Goal: Task Accomplishment & Management: Complete application form

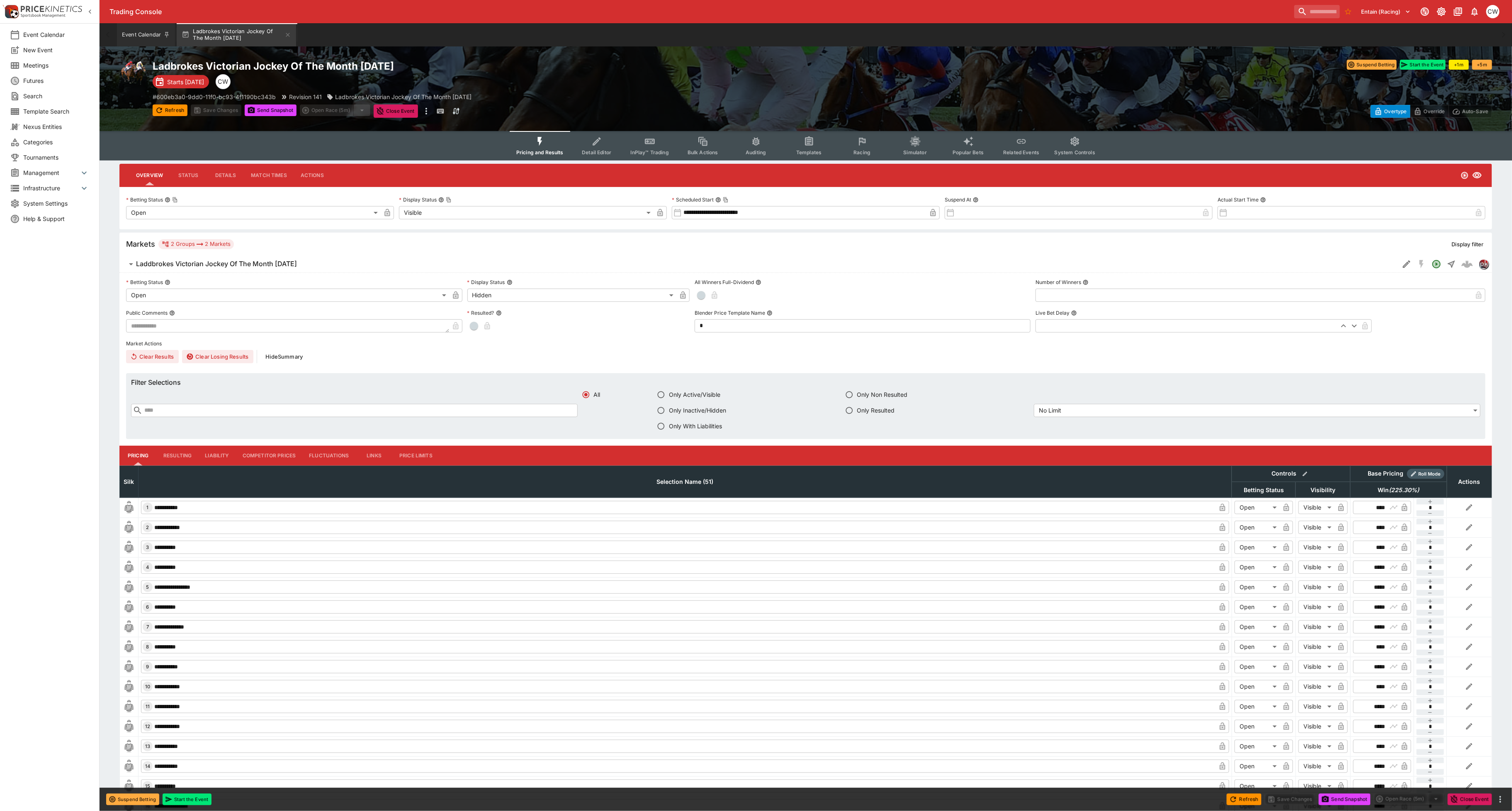
click at [145, 30] on button "Event Calendar" at bounding box center [146, 35] width 58 height 24
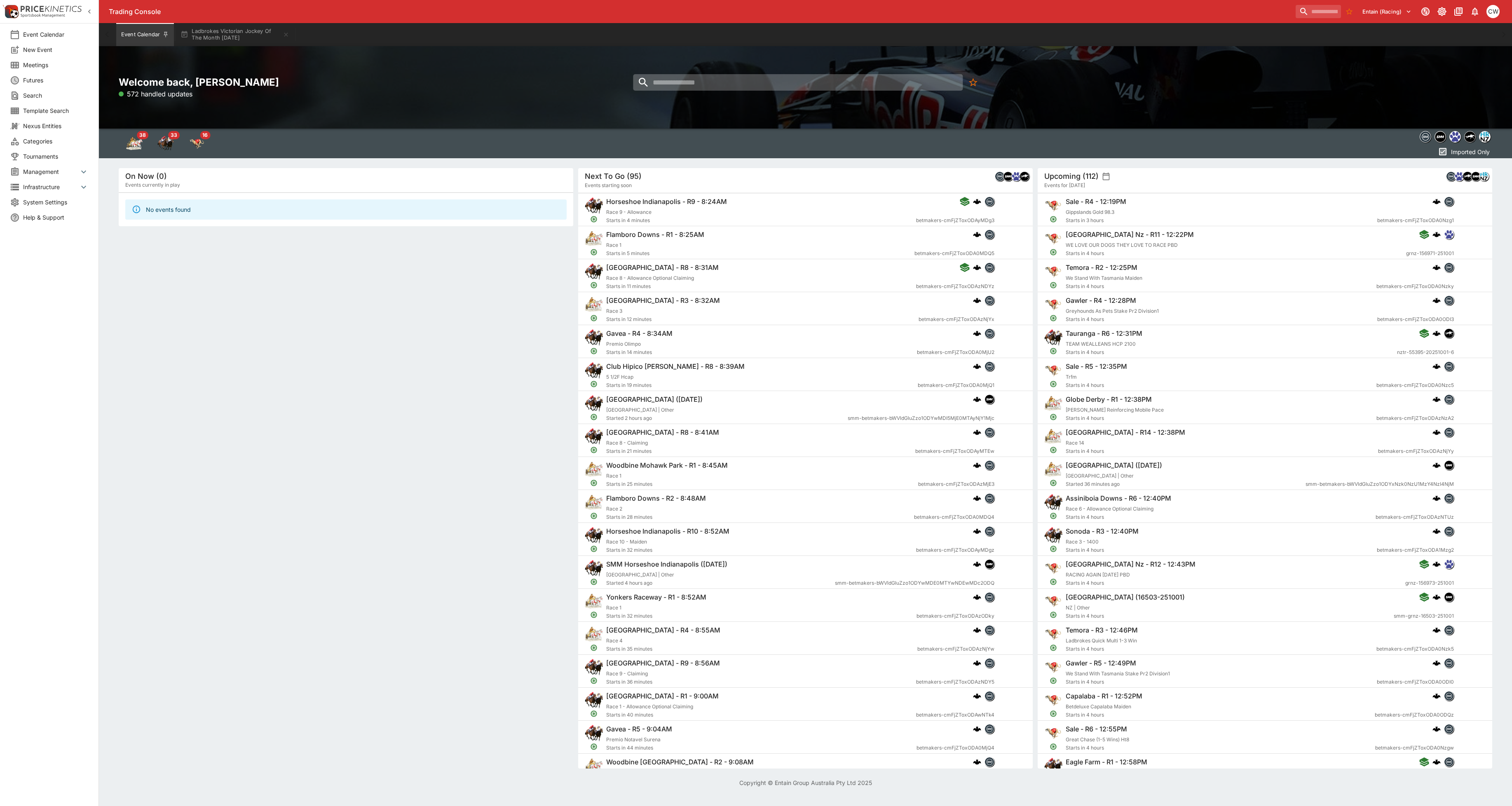
click at [789, 87] on input "search" at bounding box center [798, 82] width 329 height 17
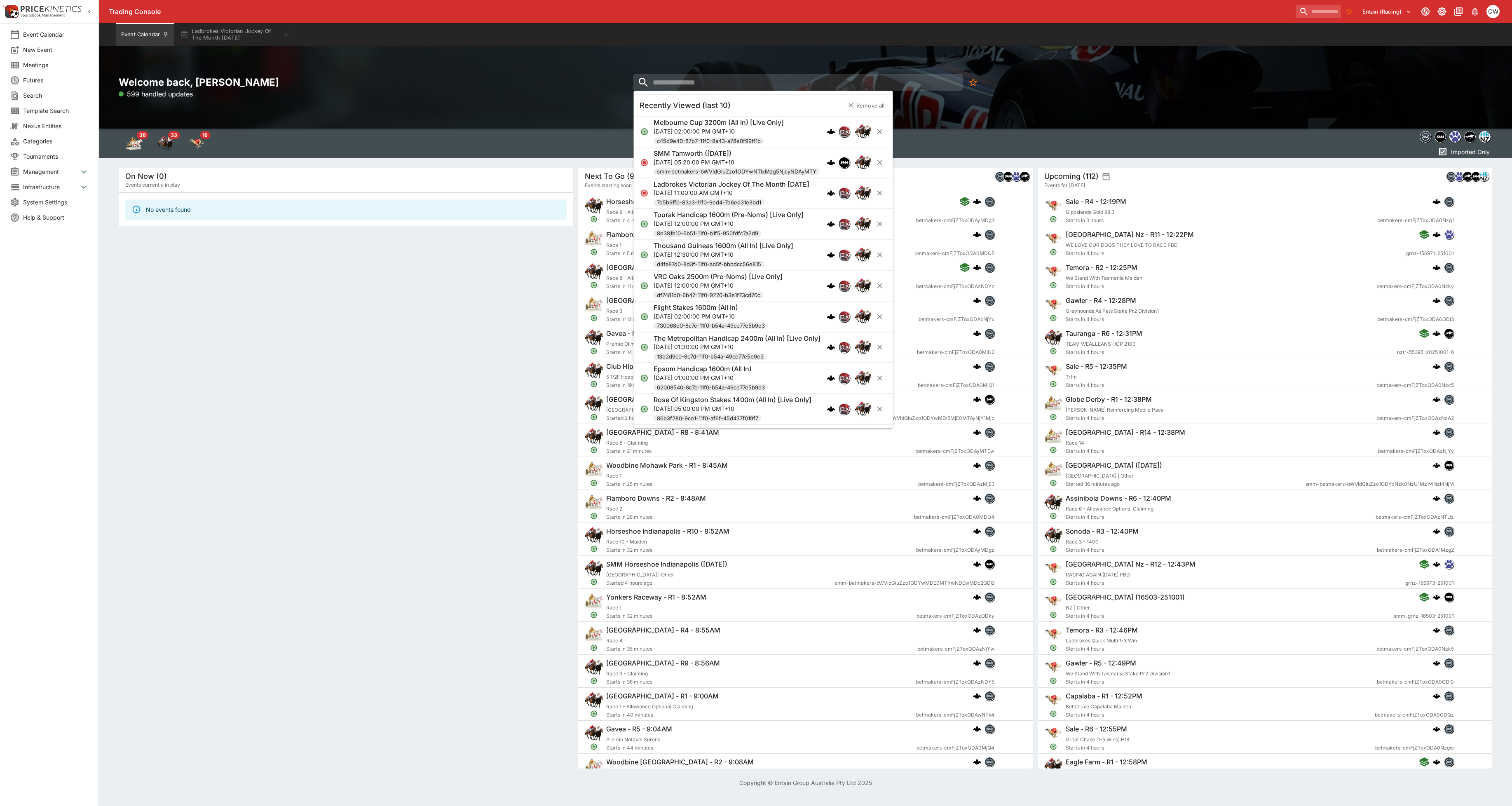
click at [800, 178] on li "Ladbrokes Victorian Jockey Of The Month September 2025 Tue, Sep 30, 2025, 11:00…" at bounding box center [763, 193] width 259 height 31
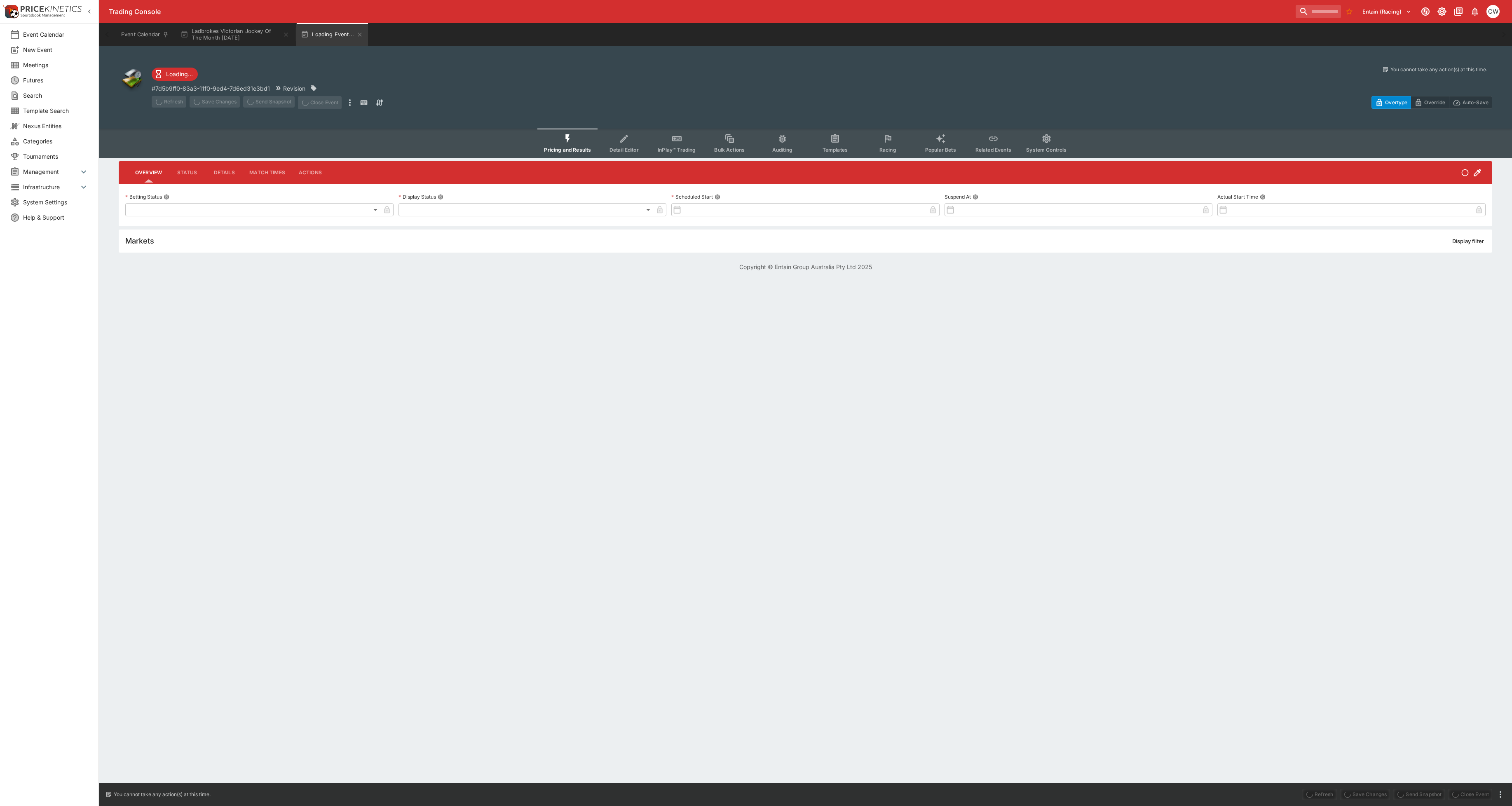
type input "**********"
type input "******"
type input "**********"
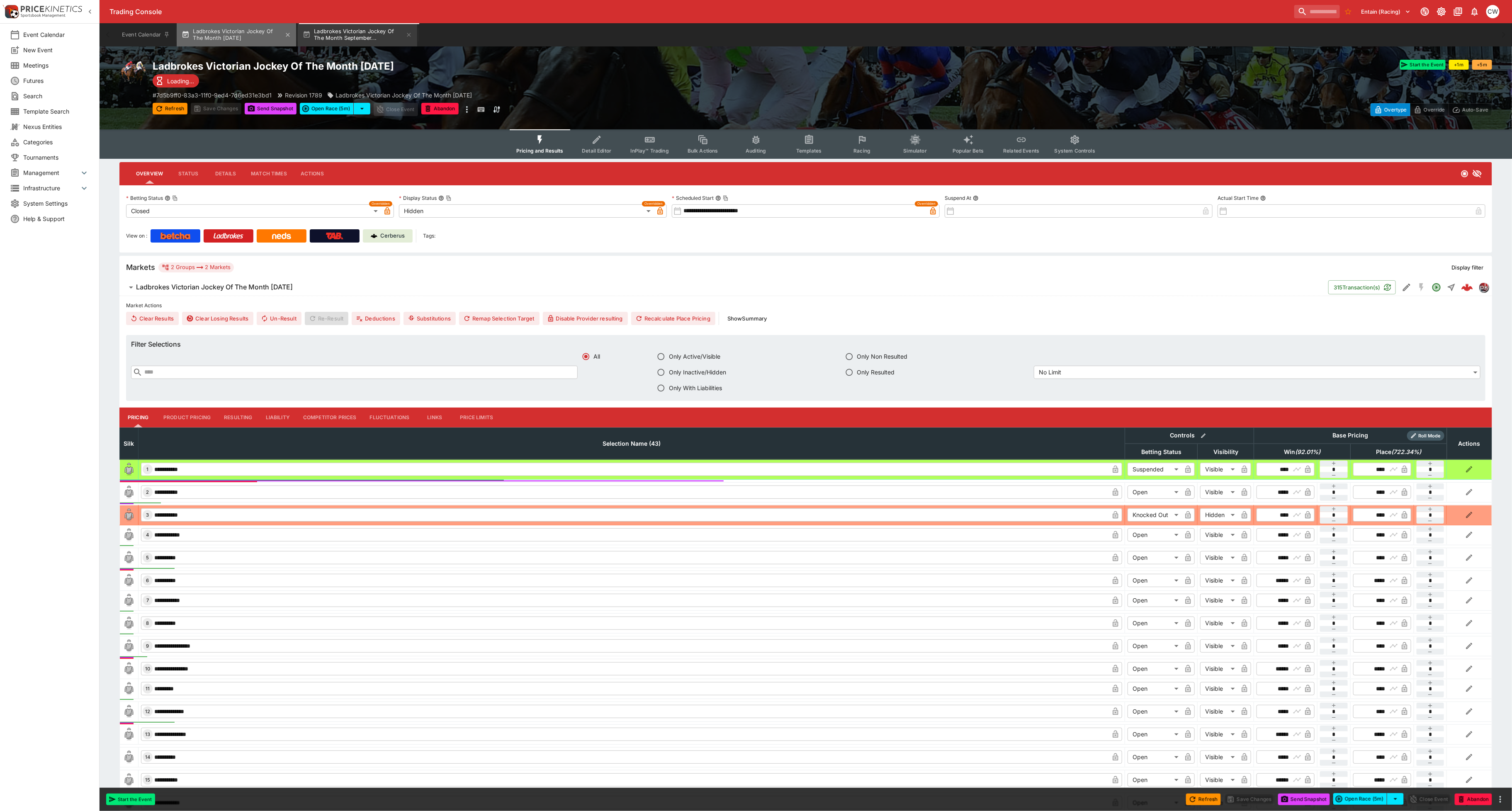
click at [252, 43] on button "Ladbrokes Victorian Jockey Of The Month [DATE]" at bounding box center [236, 35] width 119 height 24
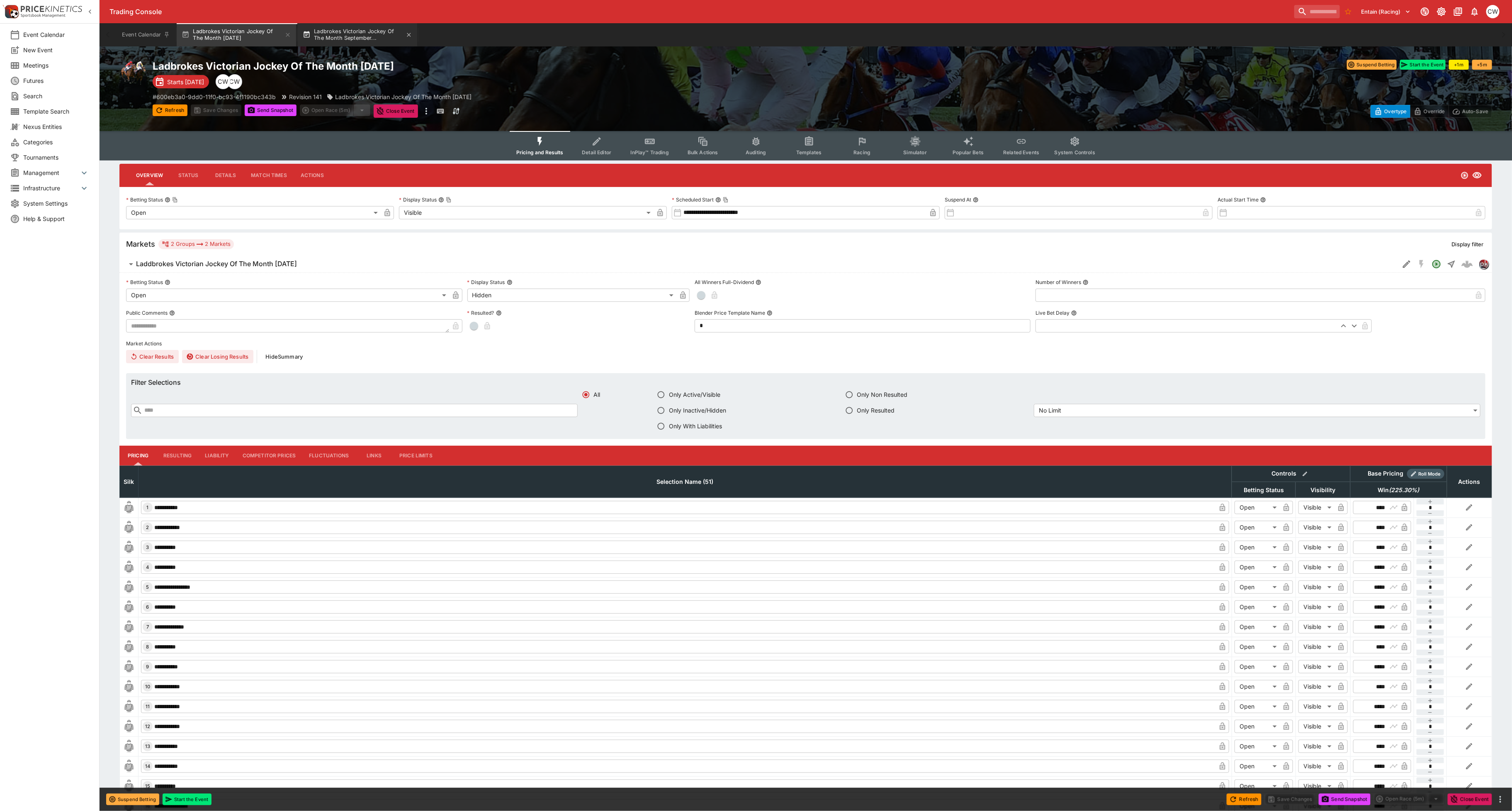
click at [350, 27] on button "Ladbrokes Victorian Jockey Of The Month September..." at bounding box center [357, 35] width 119 height 24
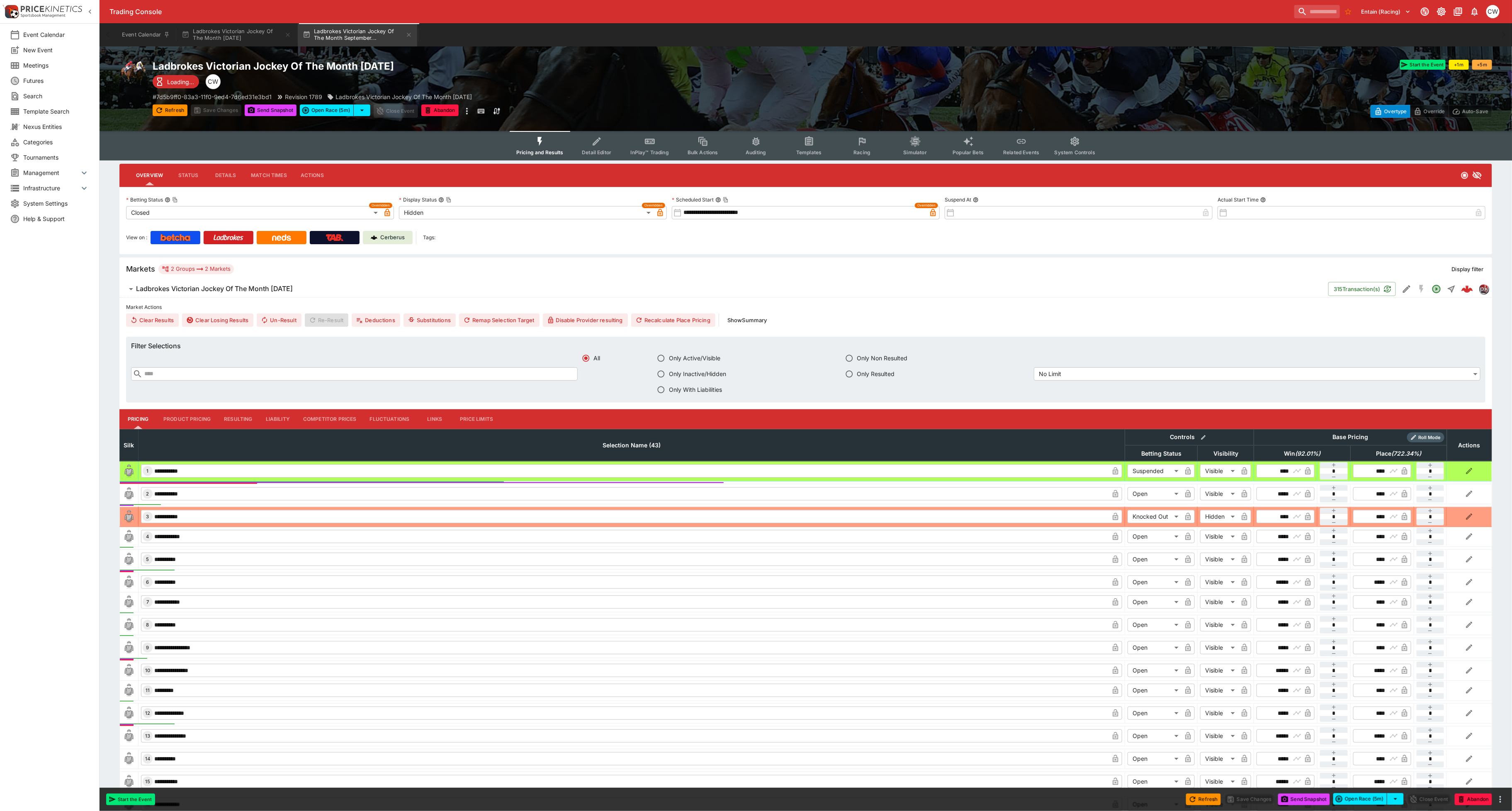
click at [240, 22] on div "Trading Console Entain (Racing) 1 CW" at bounding box center [806, 11] width 1412 height 24
click at [240, 25] on button "Ladbrokes Victorian Jockey Of The Month [DATE]" at bounding box center [236, 35] width 119 height 24
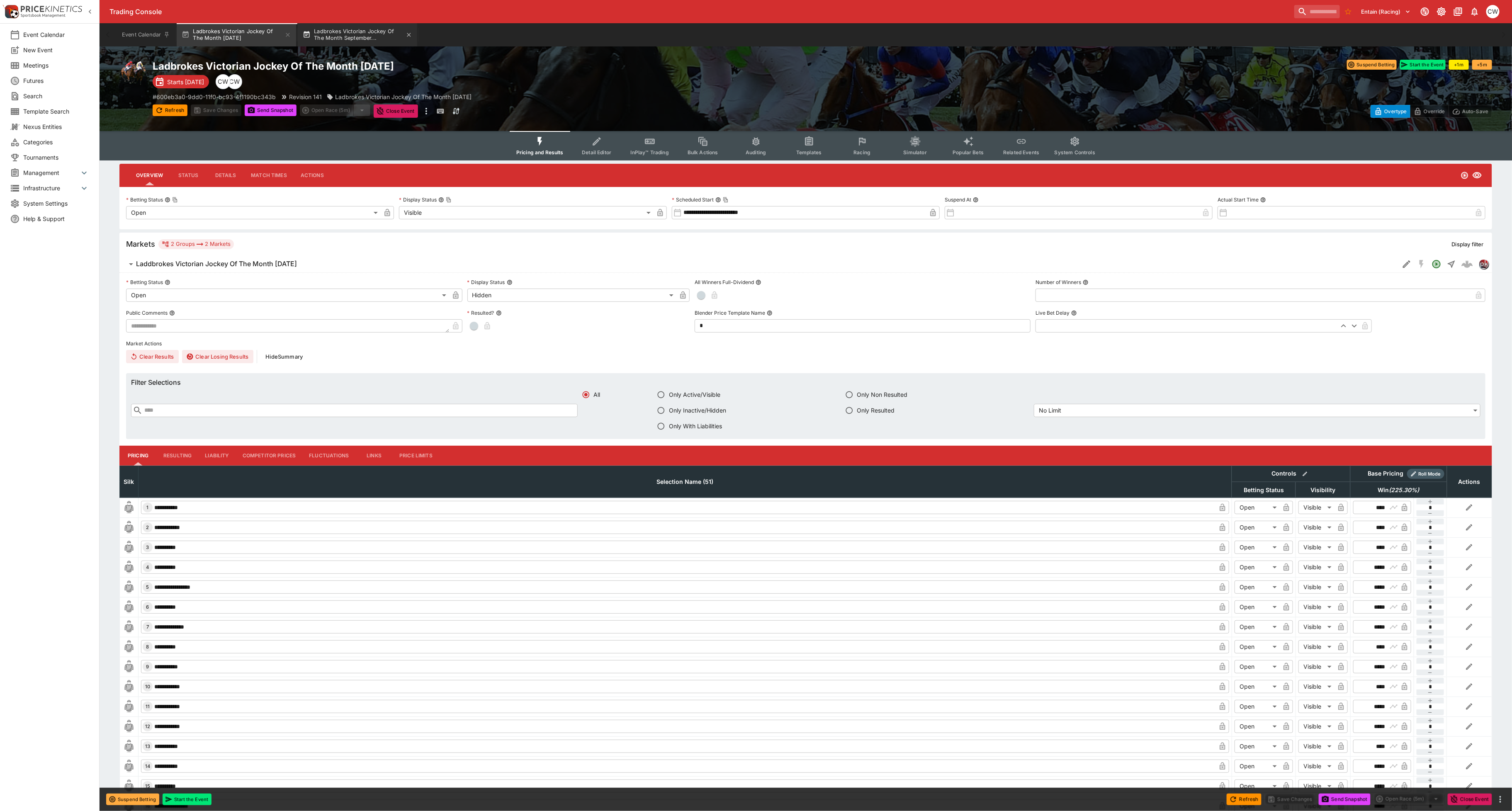
click at [330, 28] on button "Ladbrokes Victorian Jockey Of The Month September..." at bounding box center [357, 35] width 119 height 24
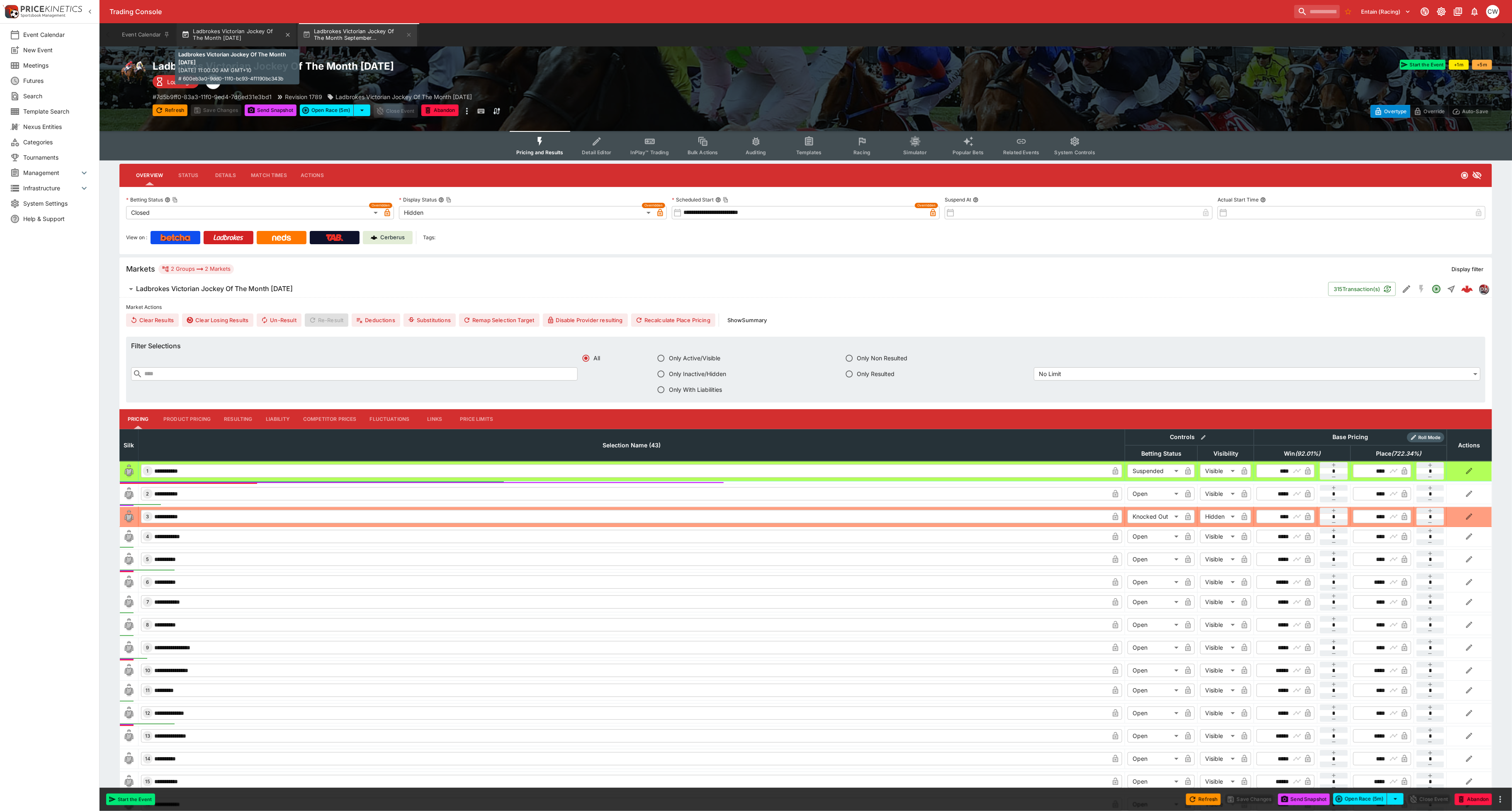
click at [276, 29] on button "Ladbrokes Victorian Jockey Of The Month [DATE]" at bounding box center [236, 35] width 119 height 24
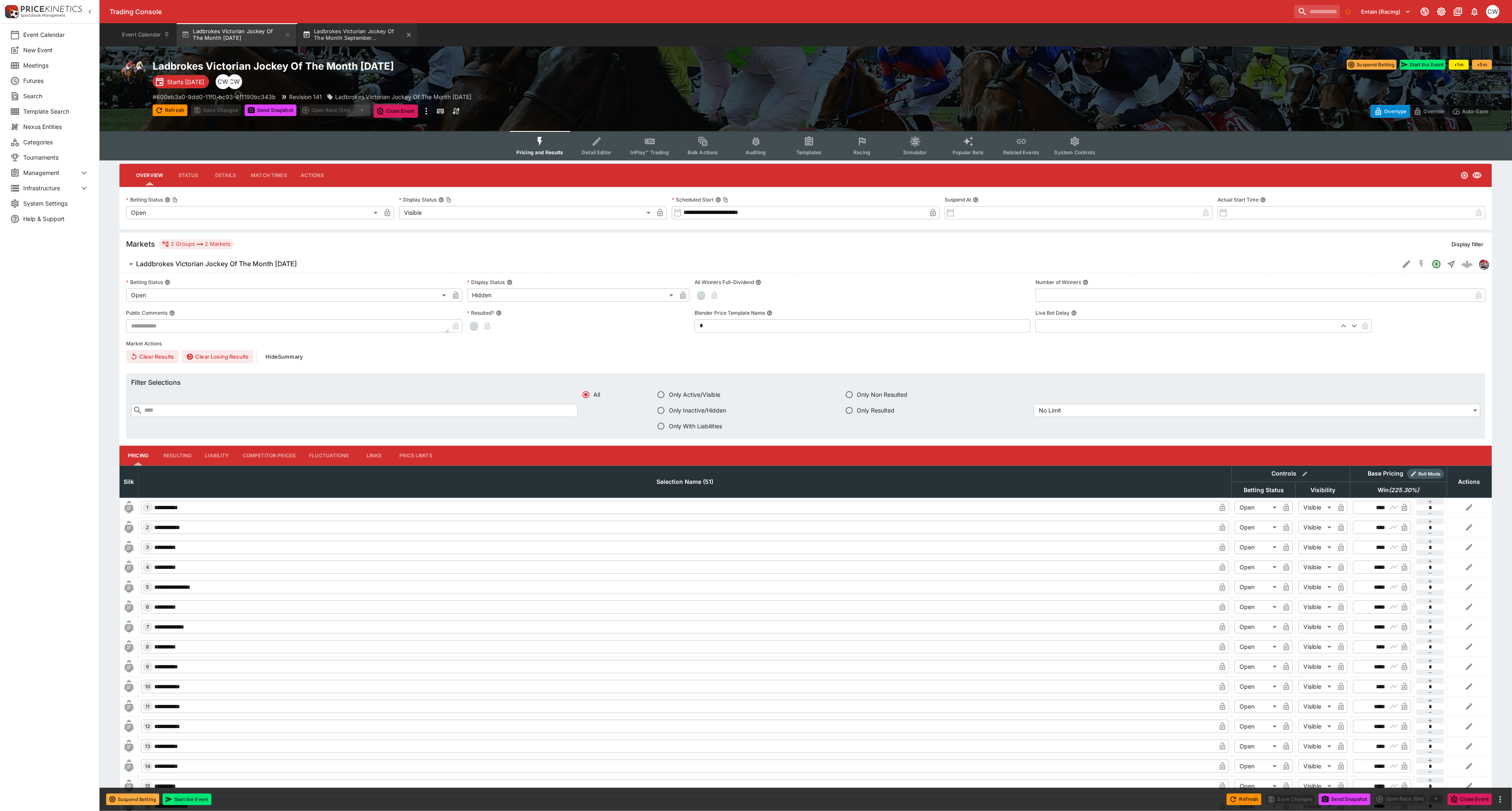
click at [345, 36] on button "Ladbrokes Victorian Jockey Of The Month September..." at bounding box center [357, 35] width 119 height 24
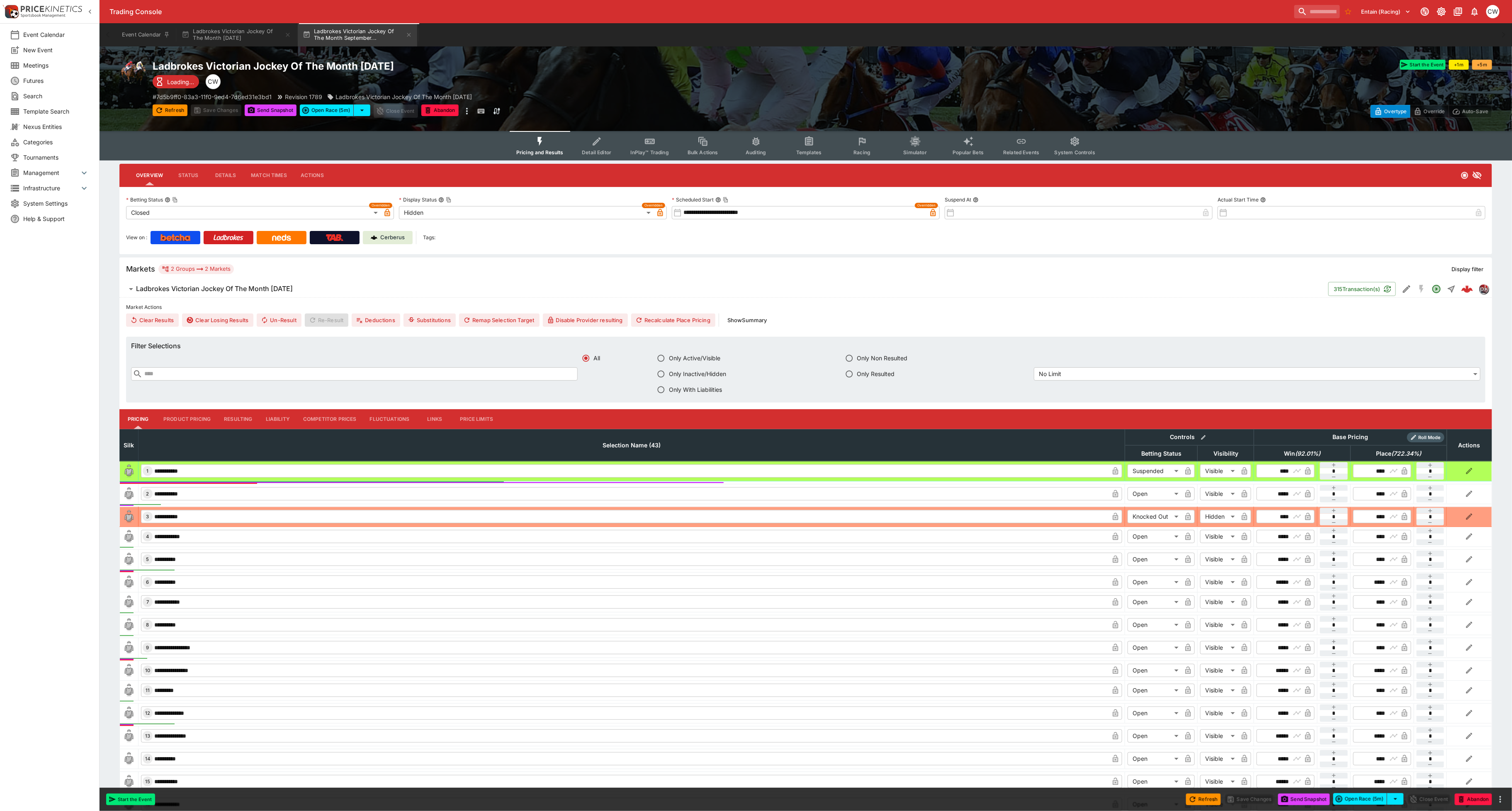
click at [132, 291] on icon "button" at bounding box center [131, 289] width 10 height 10
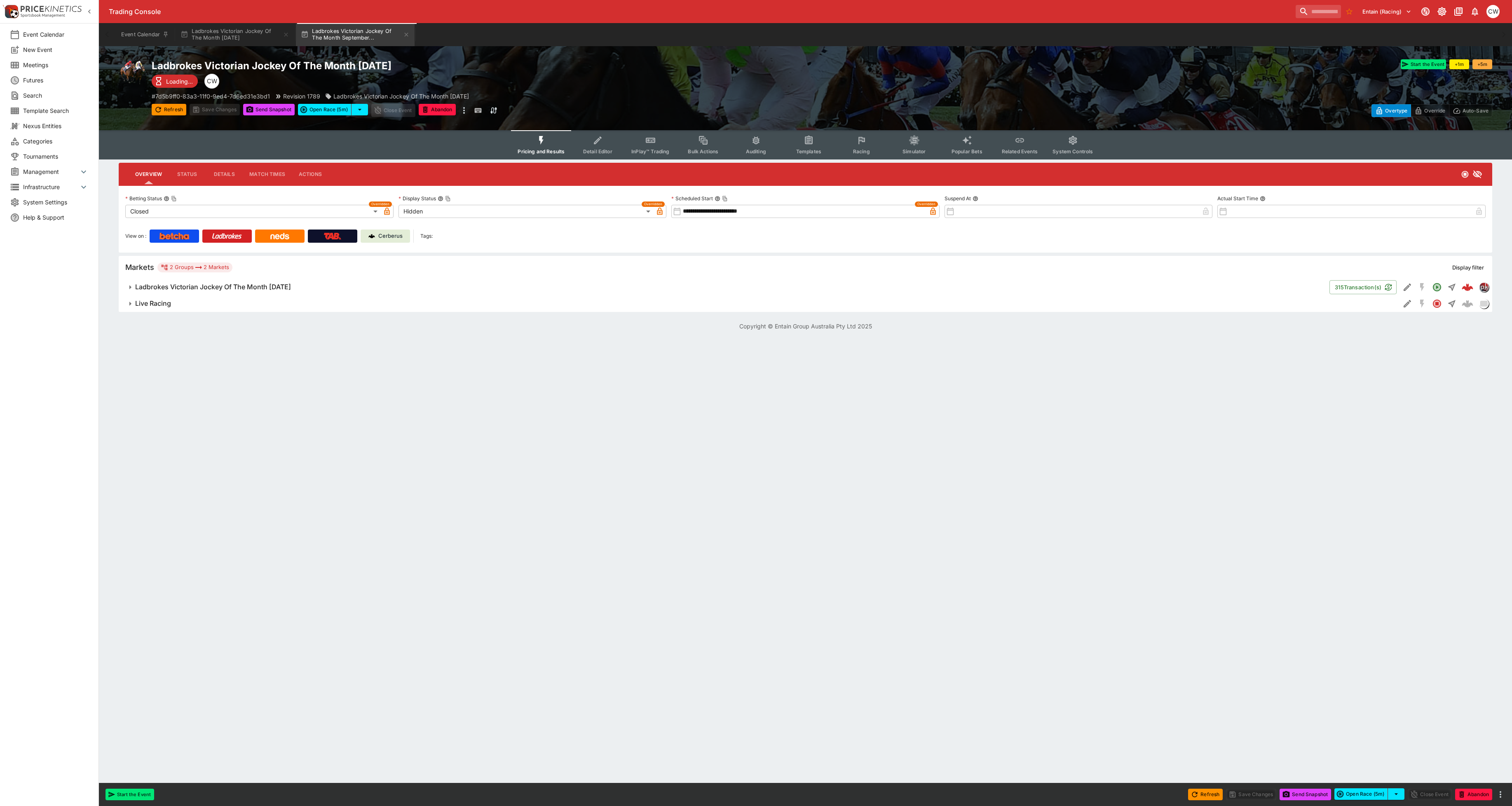
click at [131, 289] on icon "button" at bounding box center [130, 287] width 10 height 10
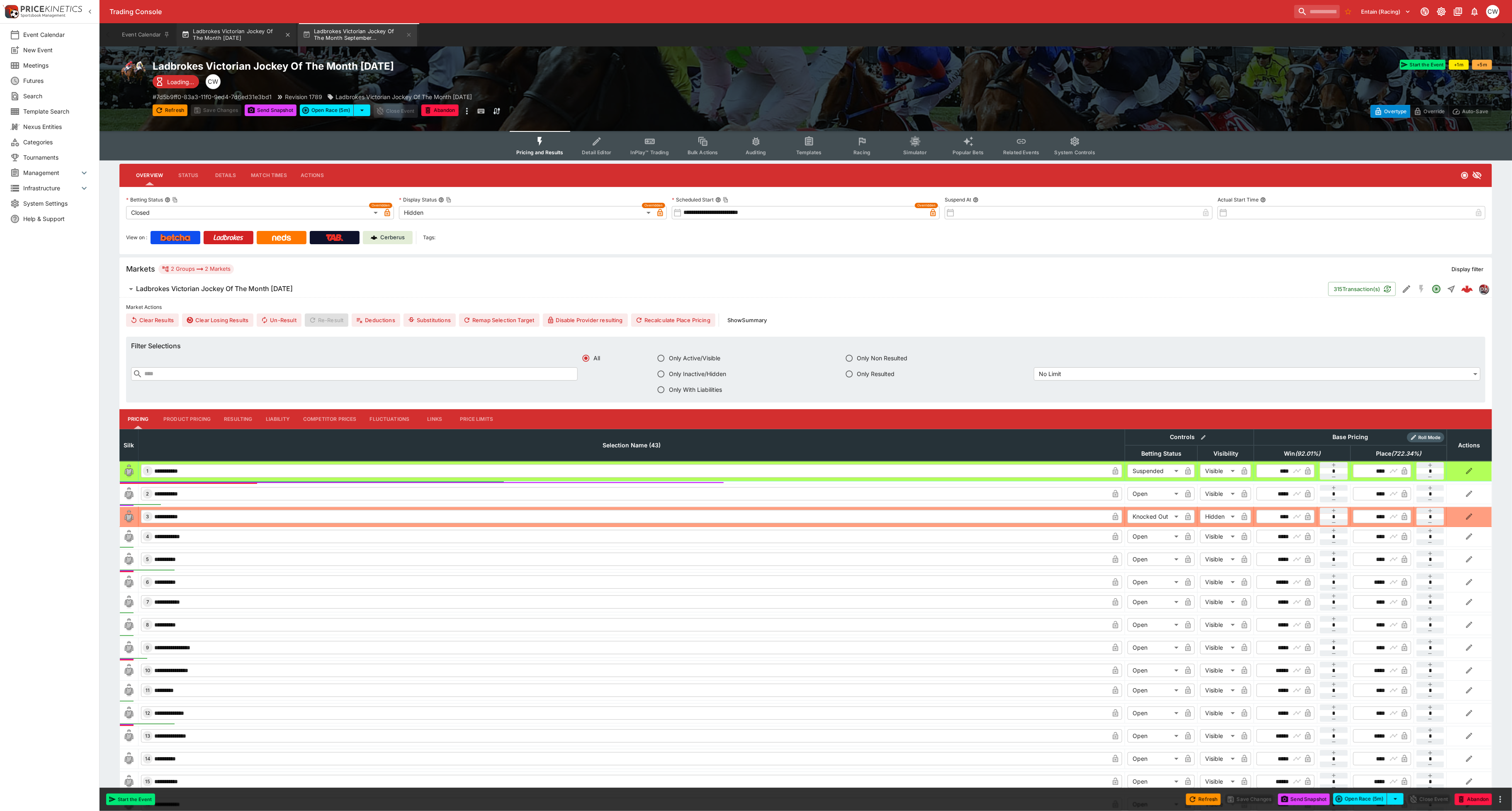
drag, startPoint x: 239, startPoint y: 35, endPoint x: 236, endPoint y: 44, distance: 9.5
click at [239, 35] on button "Ladbrokes Victorian Jockey Of The Month [DATE]" at bounding box center [236, 35] width 119 height 24
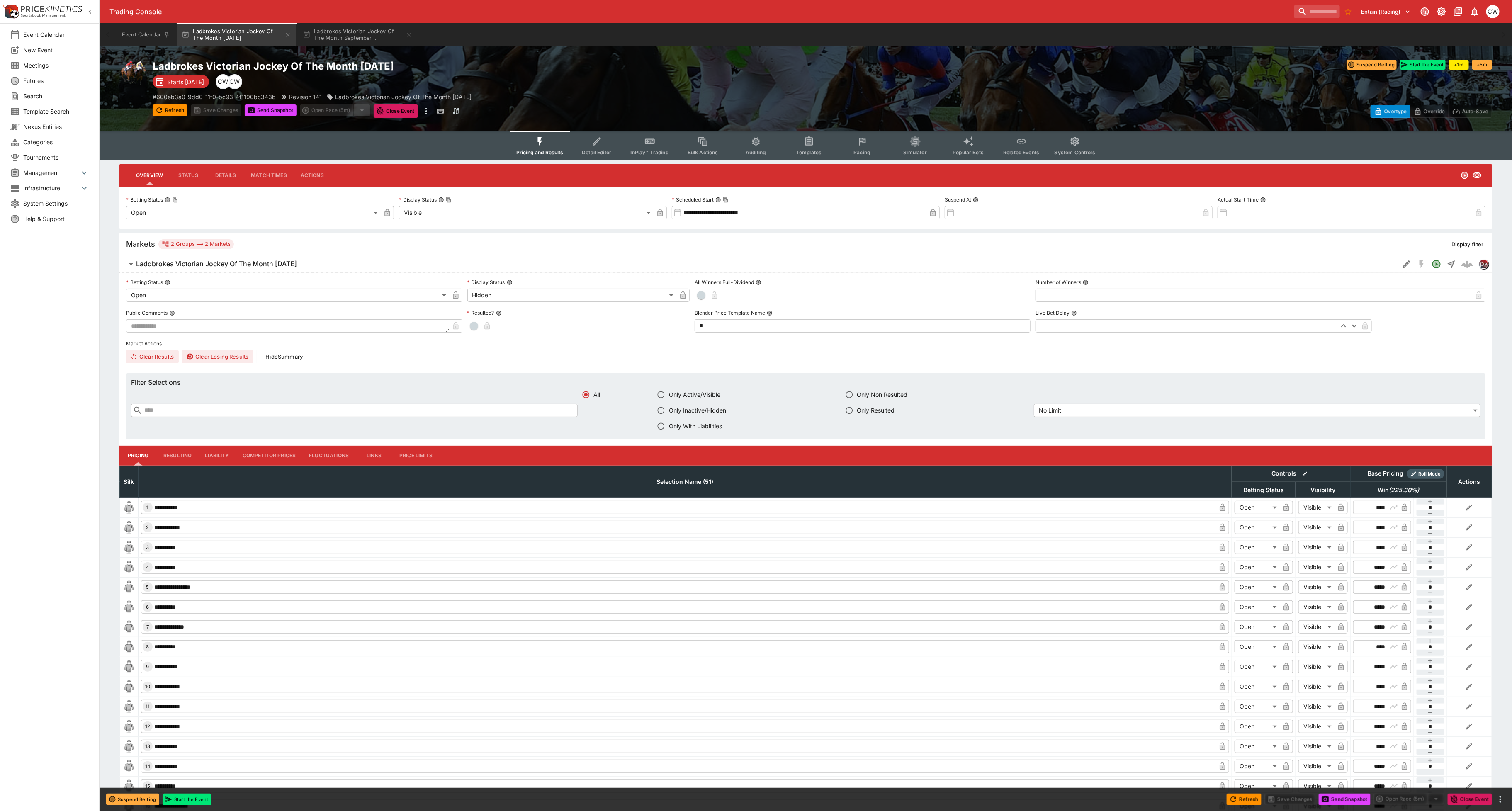
click at [129, 262] on icon "button" at bounding box center [131, 264] width 10 height 10
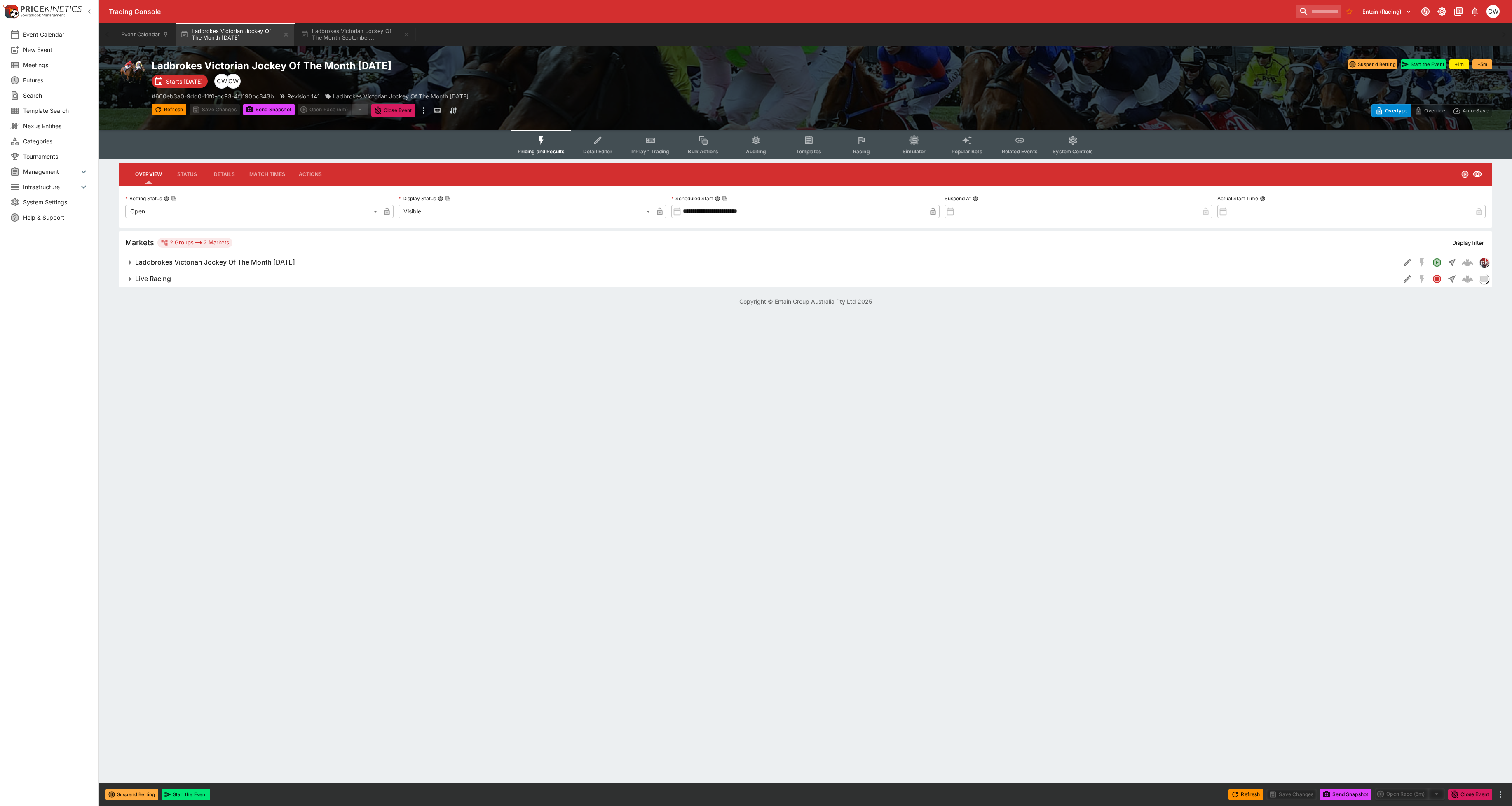
click at [128, 261] on icon "button" at bounding box center [130, 262] width 10 height 10
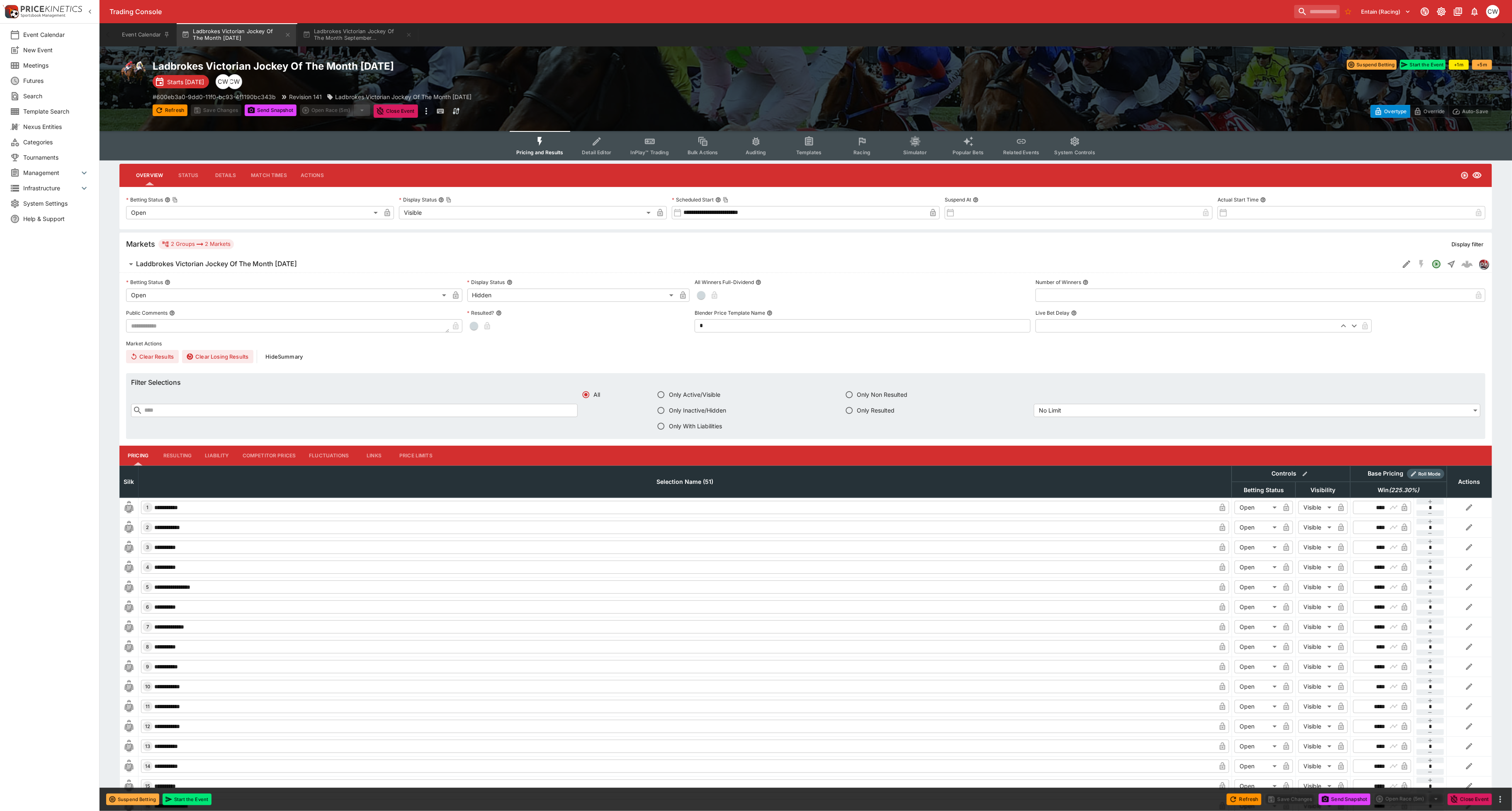
click at [1193, 245] on button "Display filter" at bounding box center [1467, 244] width 42 height 13
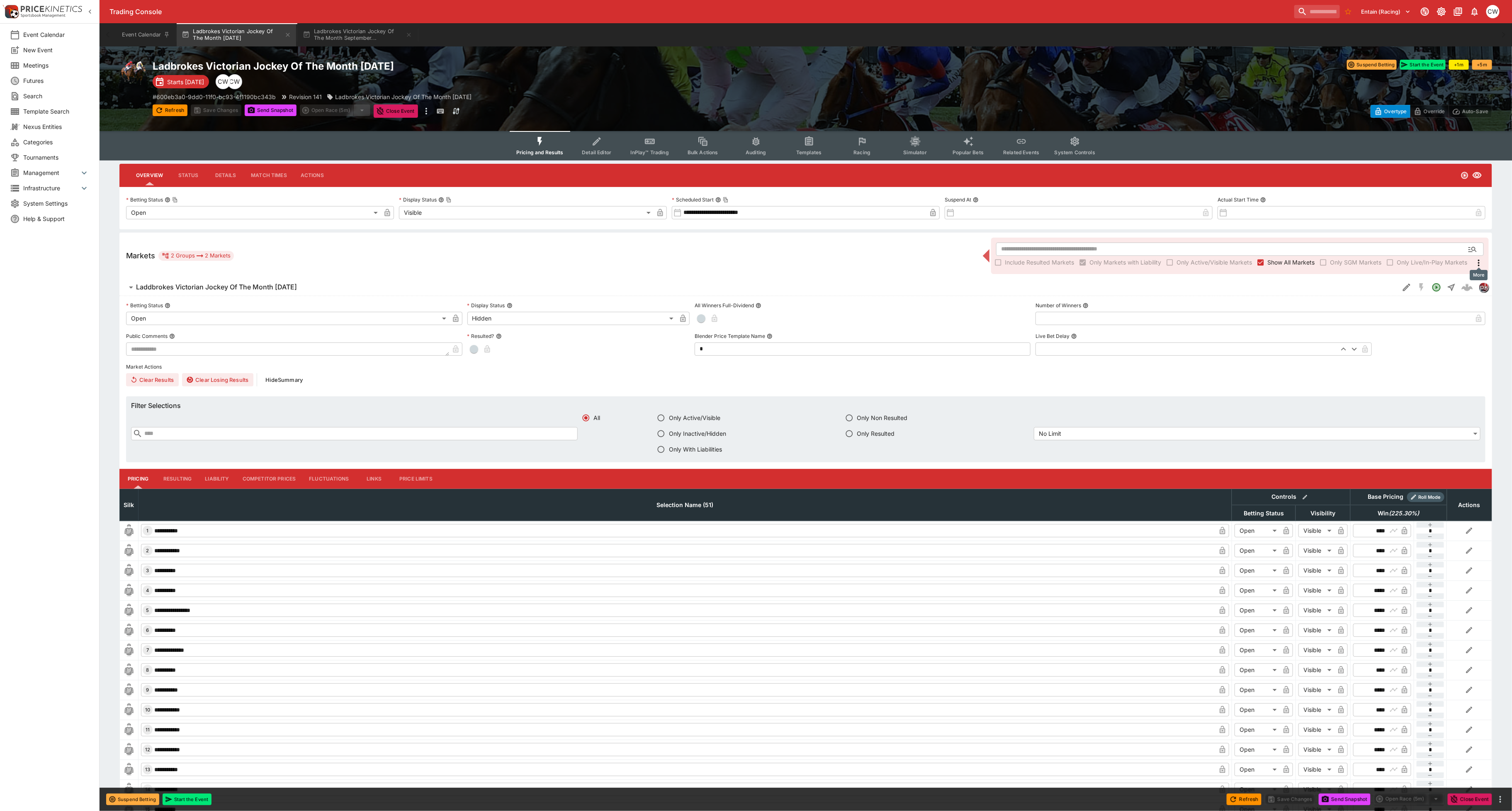
click at [1193, 263] on icon "More" at bounding box center [1479, 262] width 10 height 10
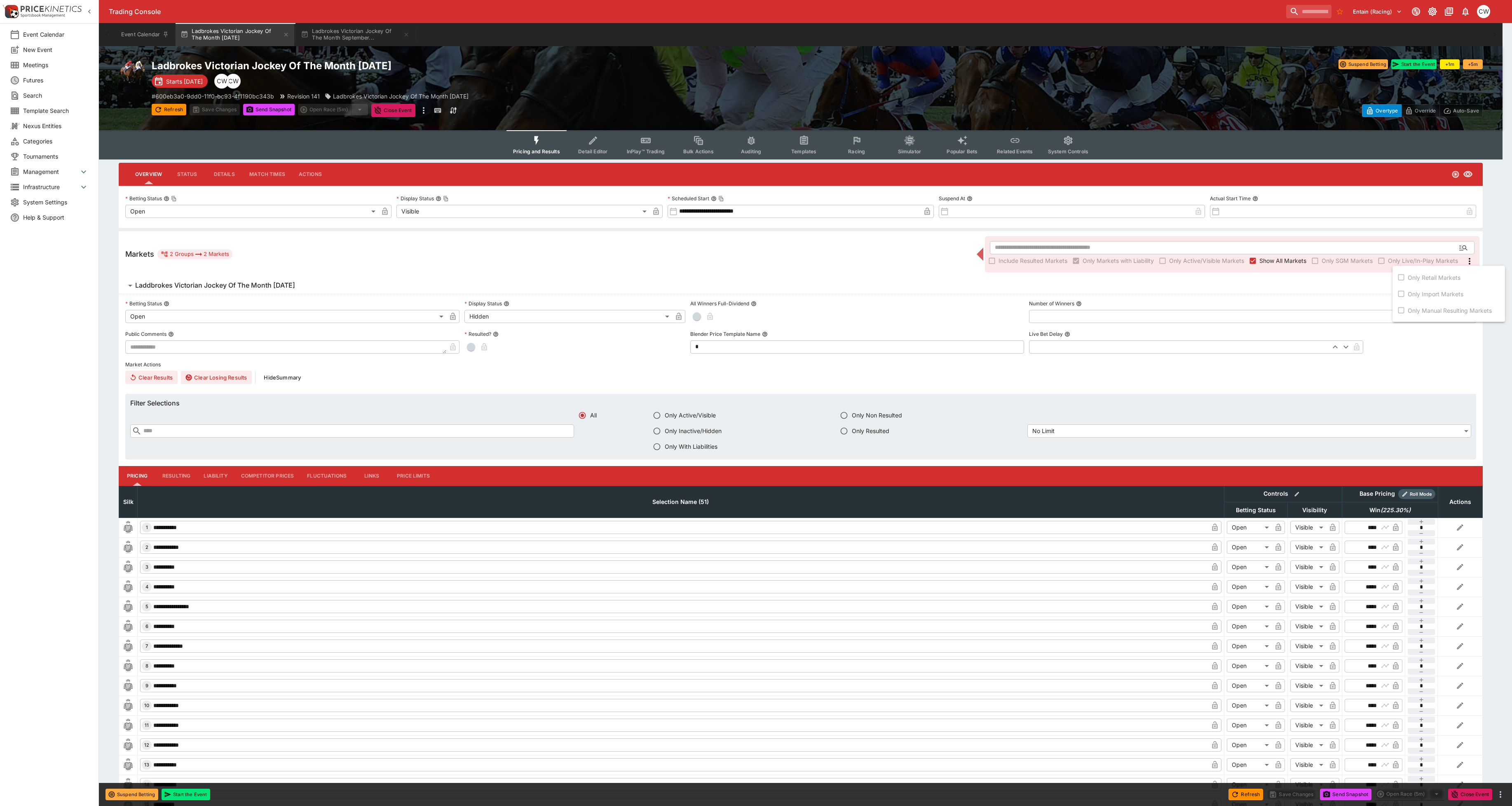
click at [1186, 247] on div at bounding box center [756, 403] width 1512 height 806
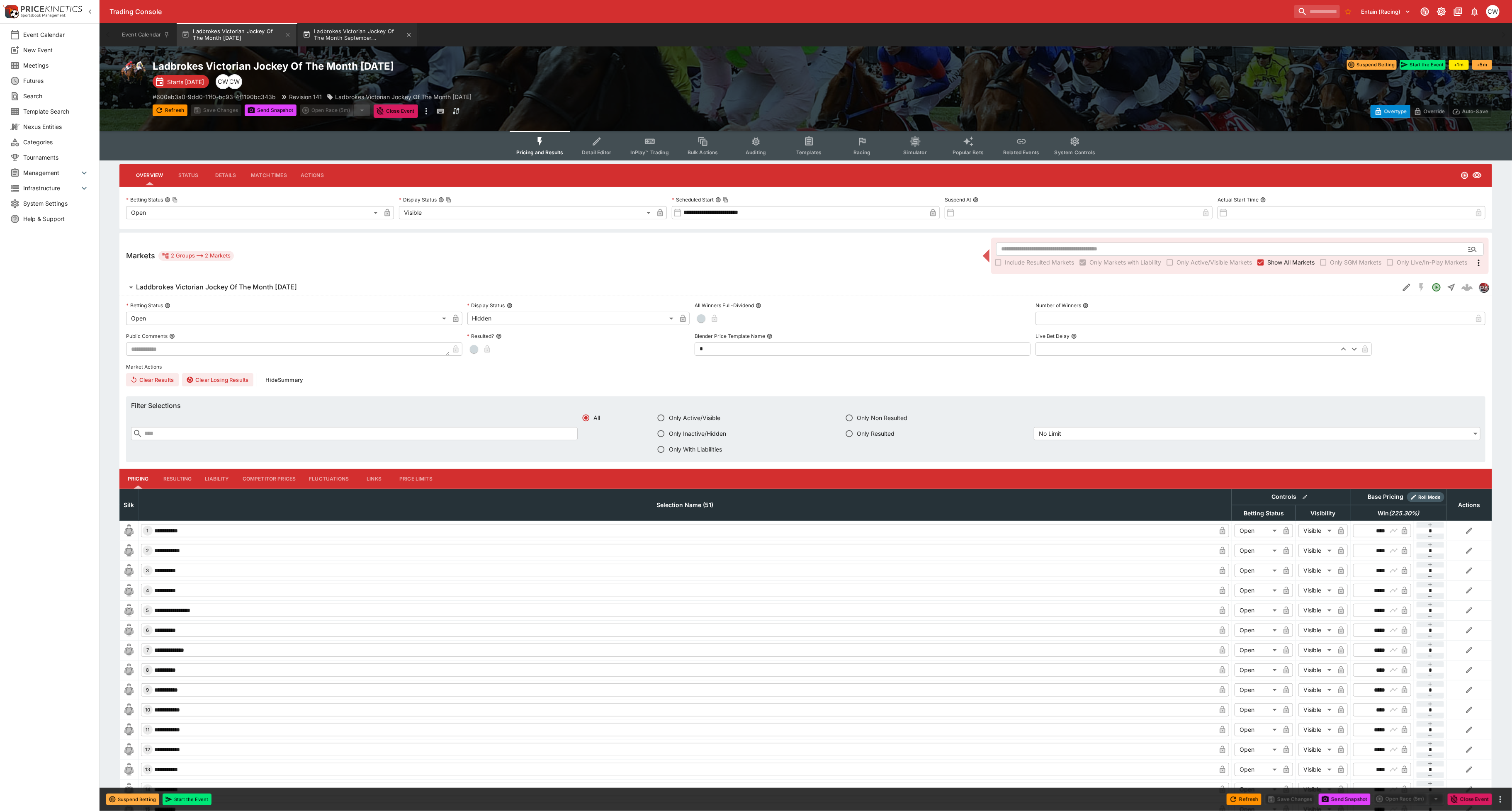
click at [336, 24] on button "Ladbrokes Victorian Jockey Of The Month September..." at bounding box center [357, 35] width 119 height 24
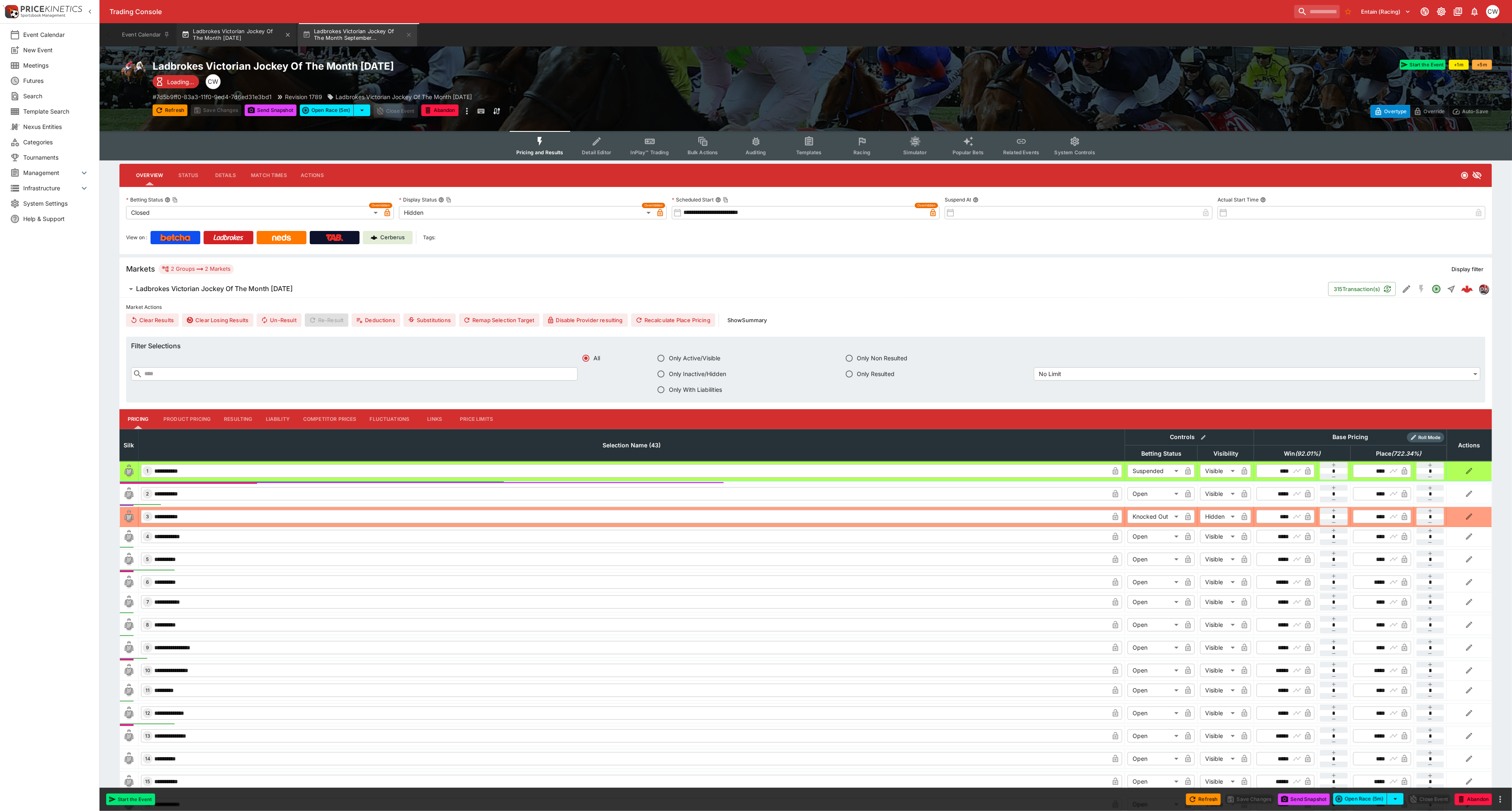
click at [240, 31] on button "Ladbrokes Victorian Jockey Of The Month [DATE]" at bounding box center [236, 35] width 119 height 24
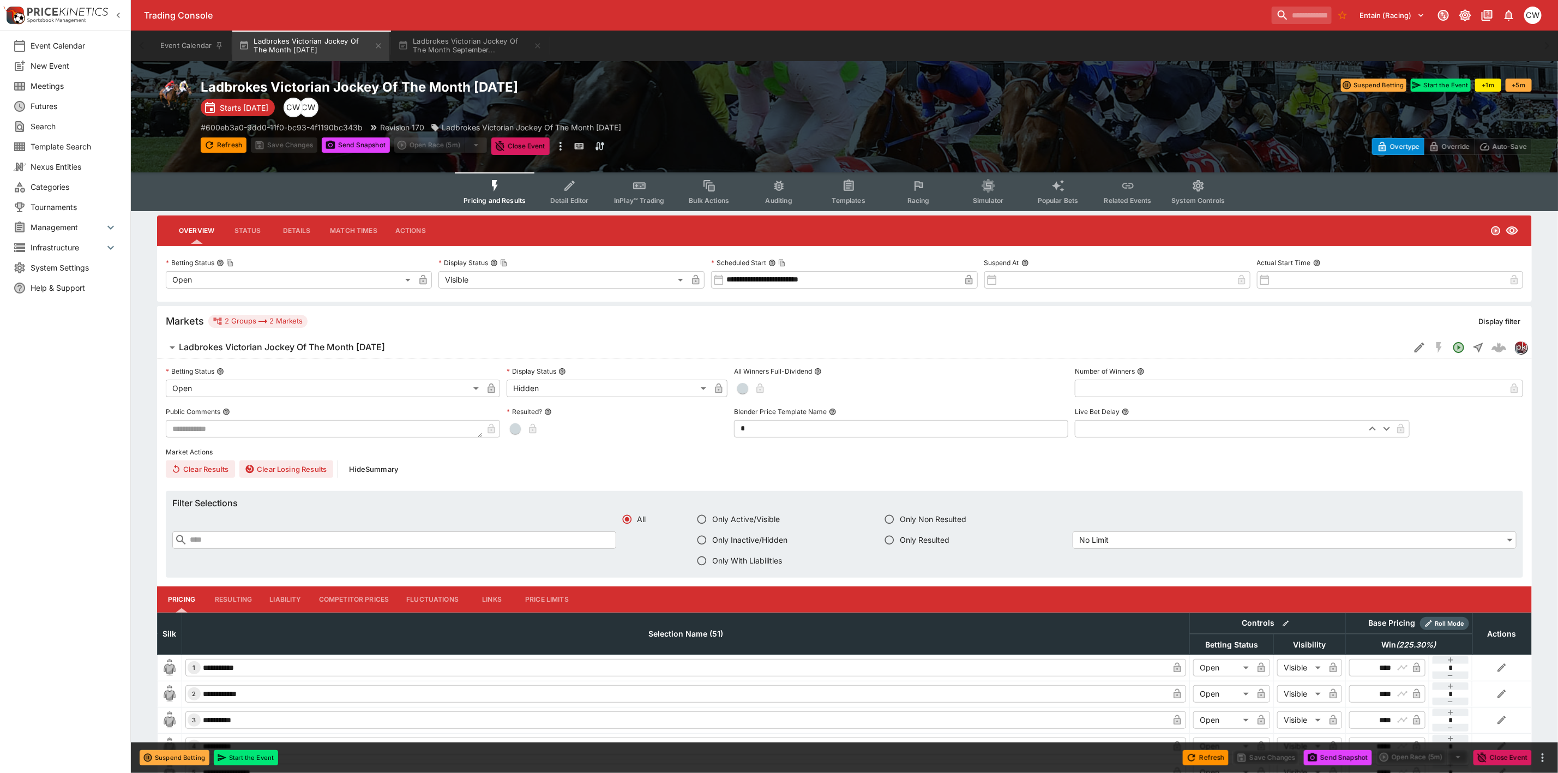
click at [52, 68] on span "New Event" at bounding box center [74, 65] width 87 height 11
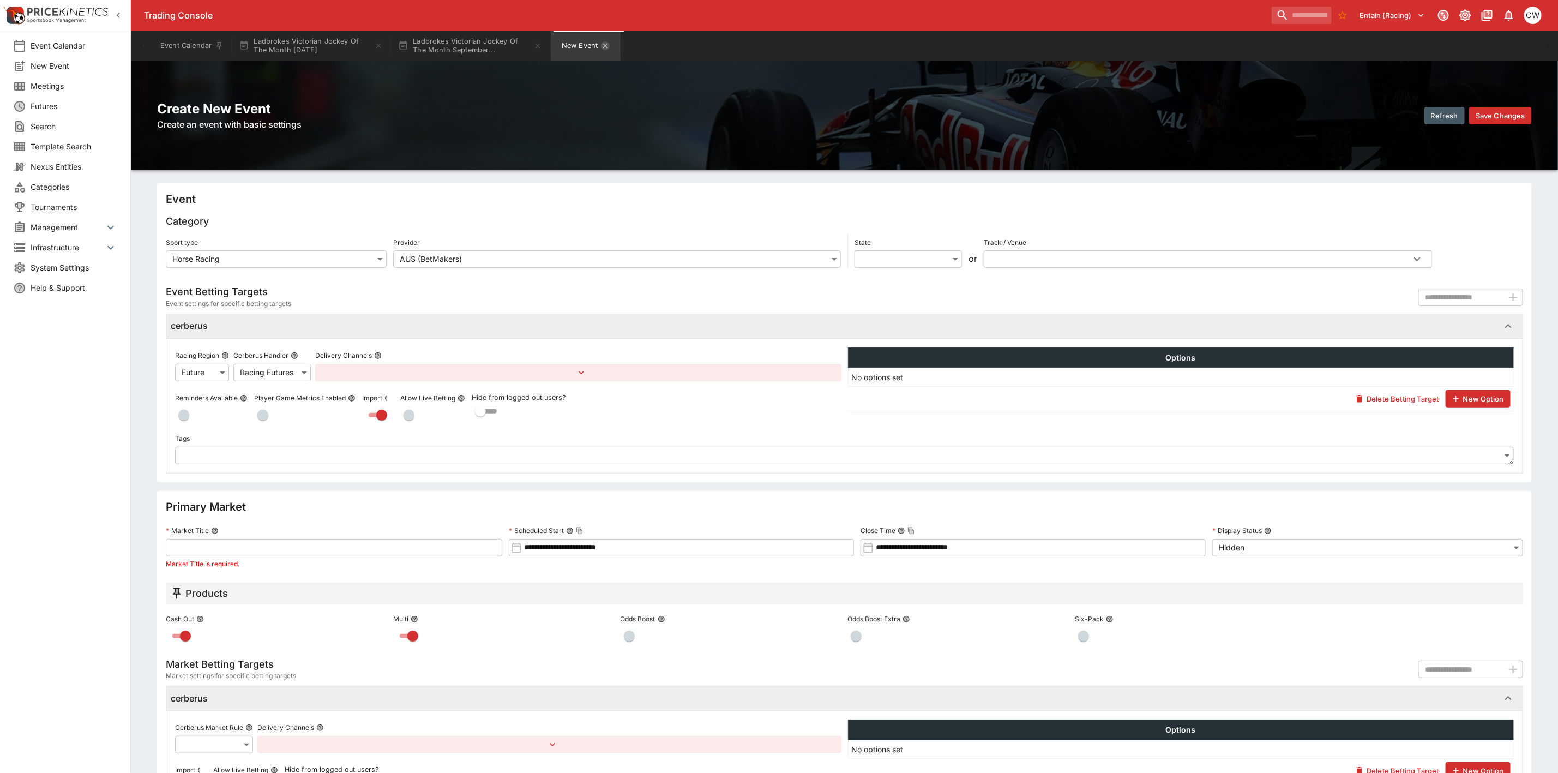
click at [608, 45] on icon "New Event" at bounding box center [605, 45] width 5 height 5
